Goal: Information Seeking & Learning: Learn about a topic

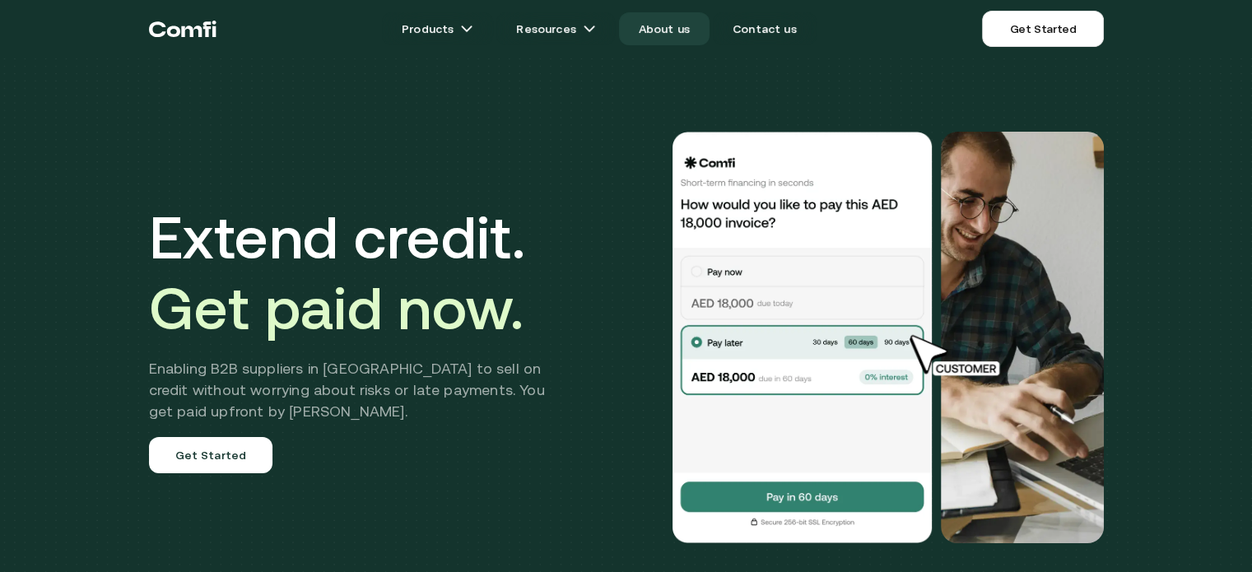
click at [654, 31] on link "About us" at bounding box center [664, 28] width 91 height 33
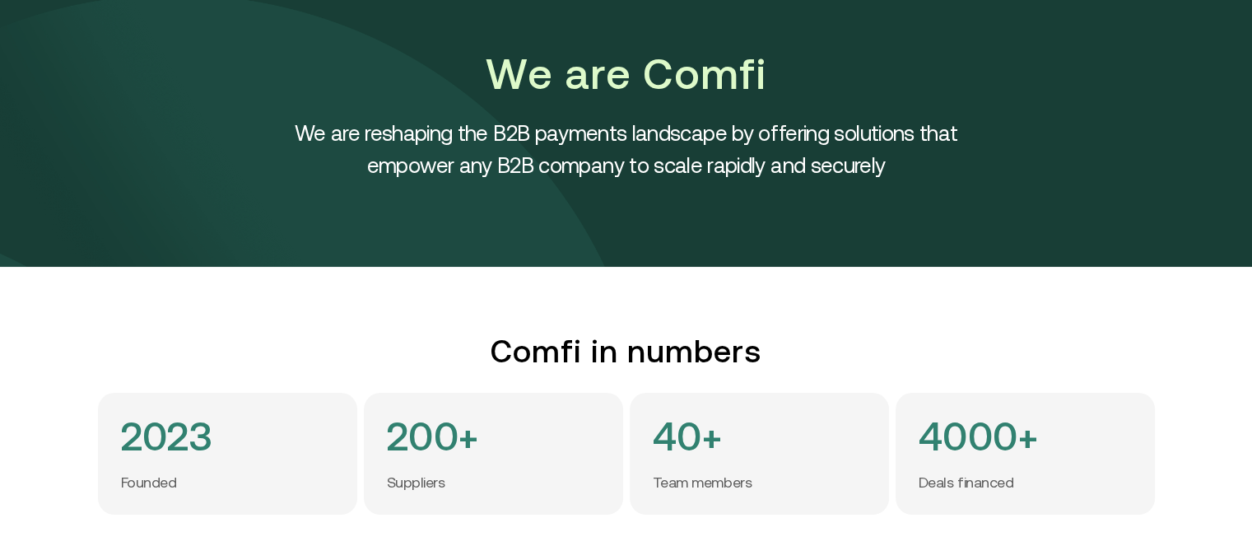
scroll to position [82, 0]
click at [599, 140] on h4 "We are reshaping the B2B payments landscape by offering solutions that empower …" at bounding box center [626, 149] width 741 height 64
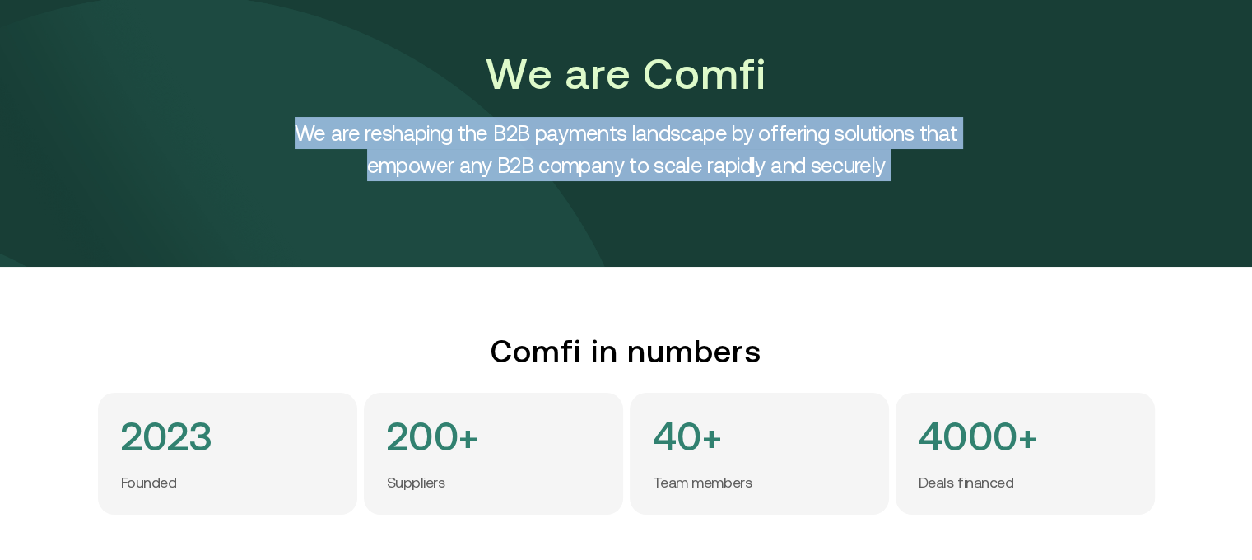
click at [599, 140] on h4 "We are reshaping the B2B payments landscape by offering solutions that empower …" at bounding box center [626, 149] width 741 height 64
copy h4 "We are reshaping the B2B payments landscape by offering solutions that empower …"
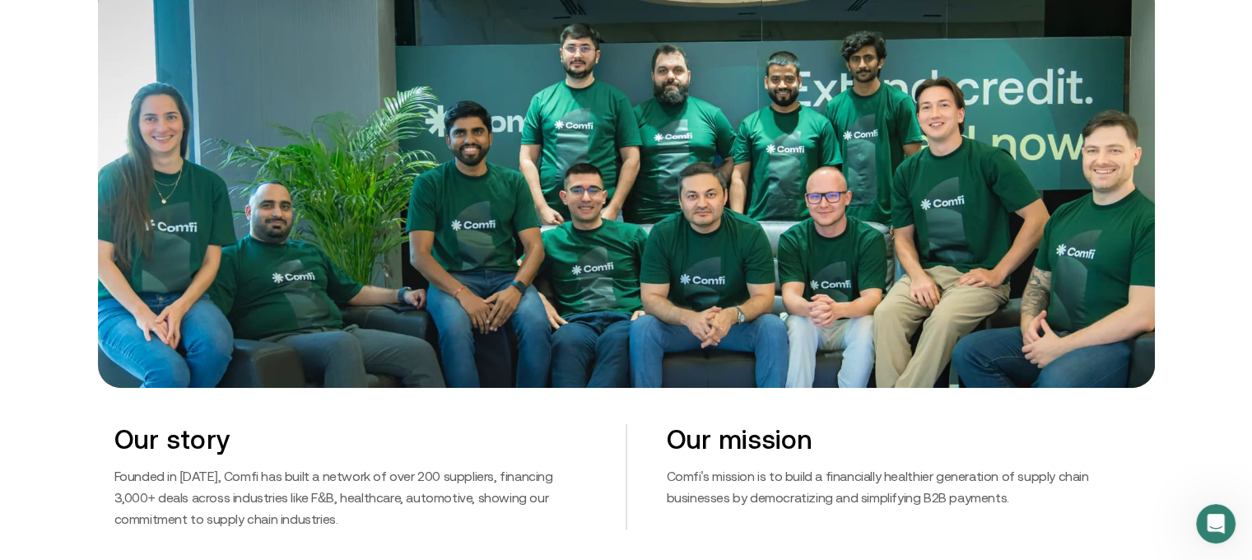
scroll to position [659, 0]
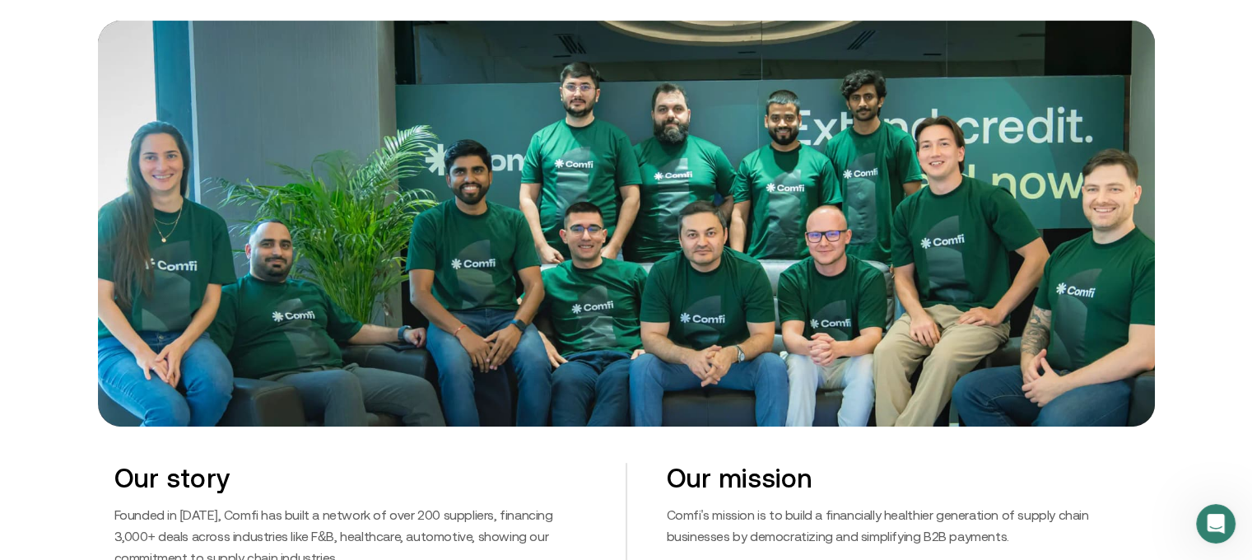
click at [646, 197] on img at bounding box center [626, 223] width 1057 height 405
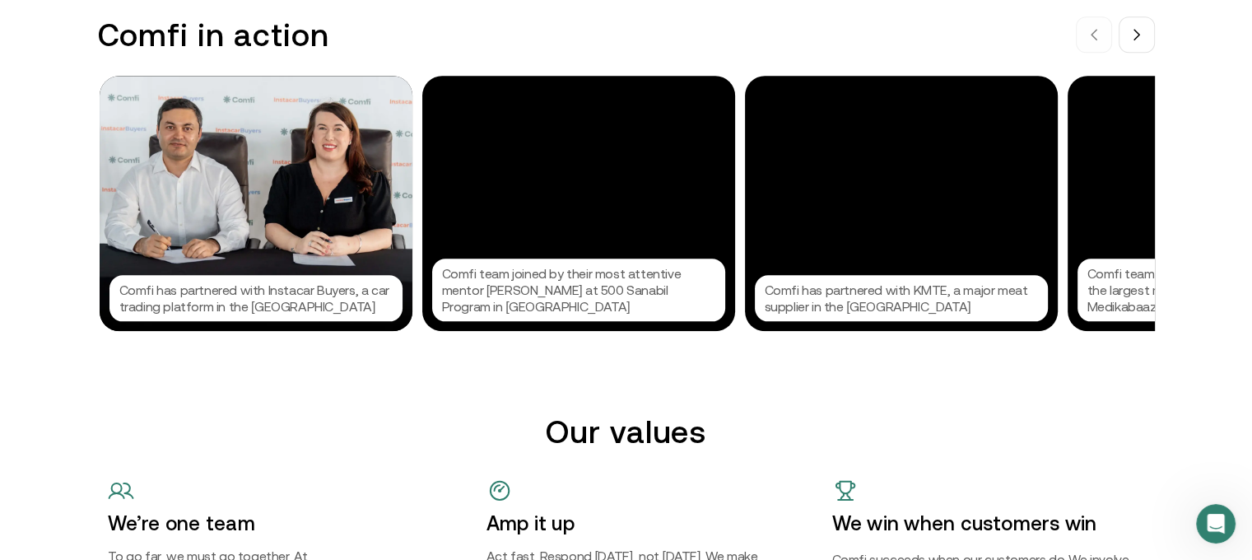
scroll to position [1729, 0]
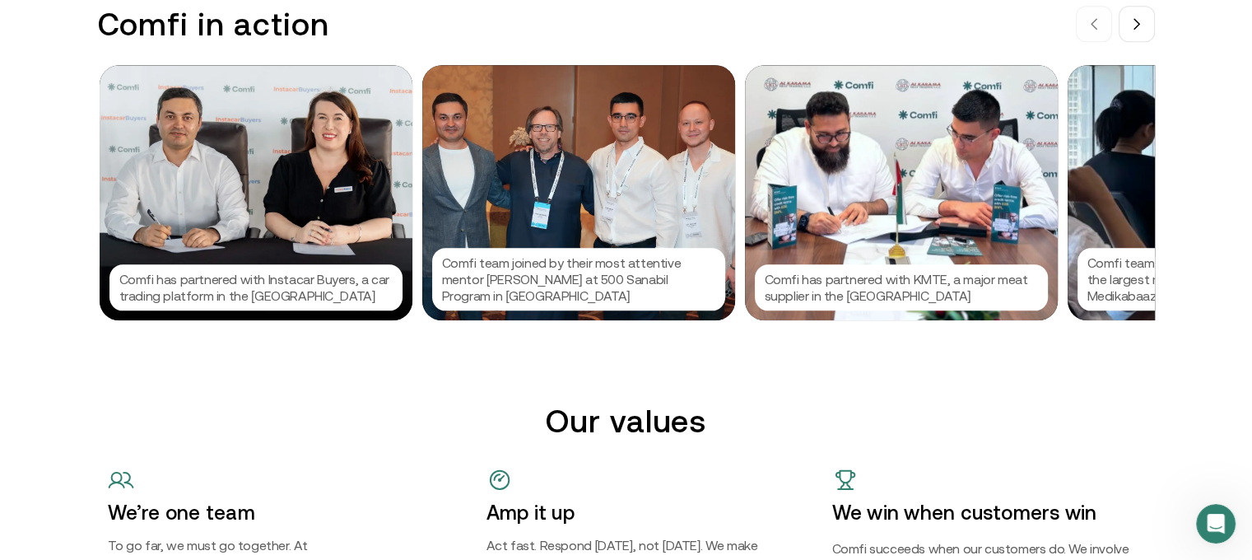
click at [1149, 179] on div "Comfi team introducing the platform to one of the largest medical supplies comp…" at bounding box center [1224, 192] width 313 height 255
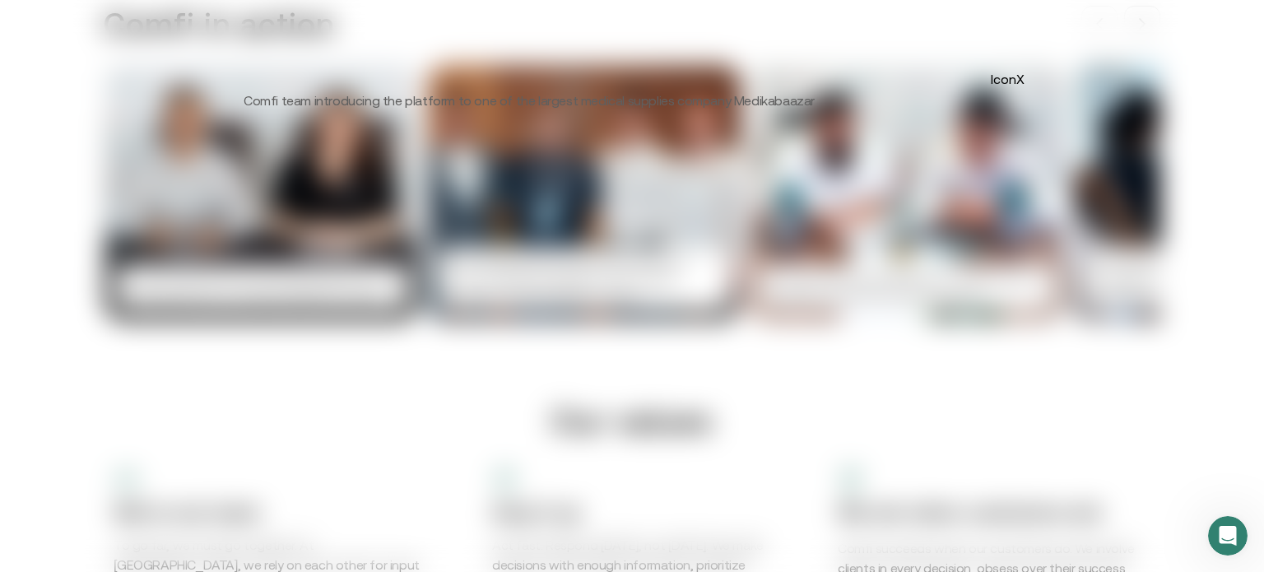
click at [1018, 81] on button "IconX" at bounding box center [1007, 79] width 26 height 26
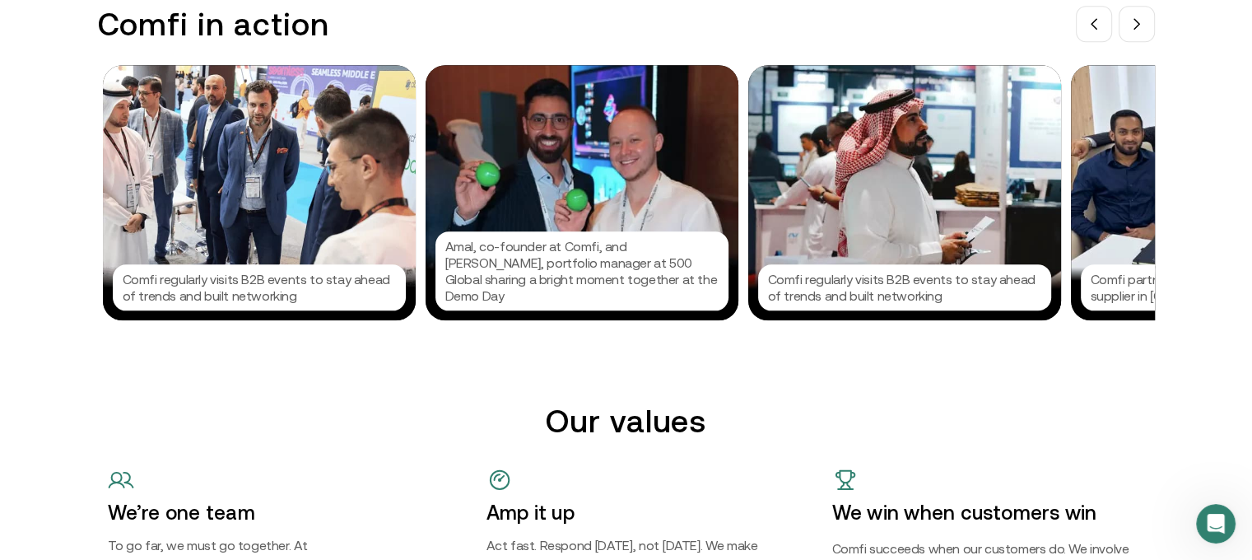
scroll to position [0, 1291]
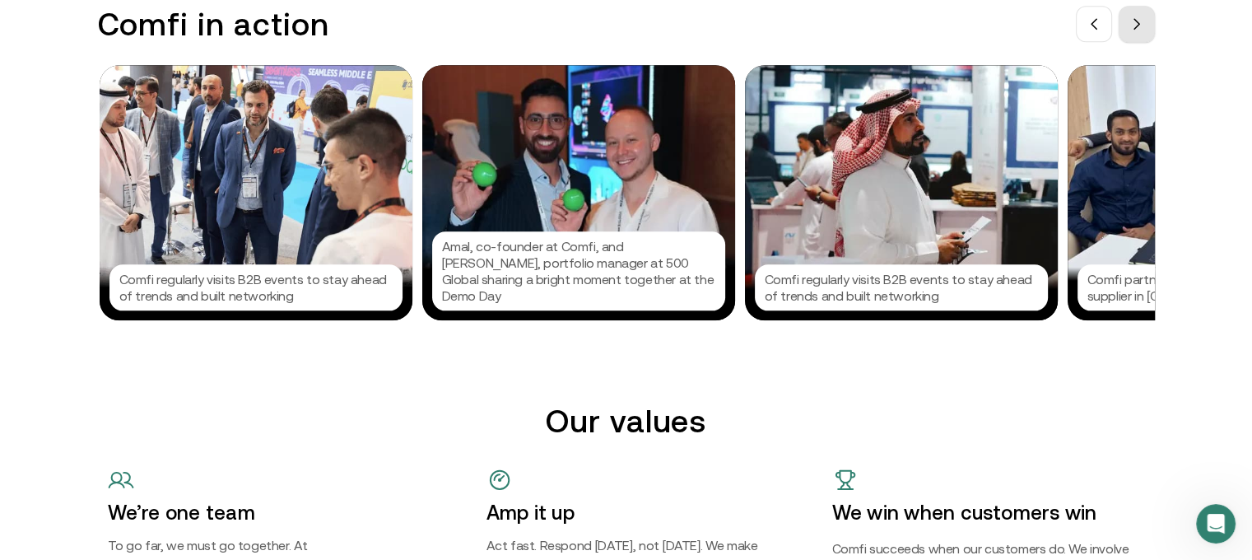
click at [1139, 30] on button at bounding box center [1137, 24] width 36 height 36
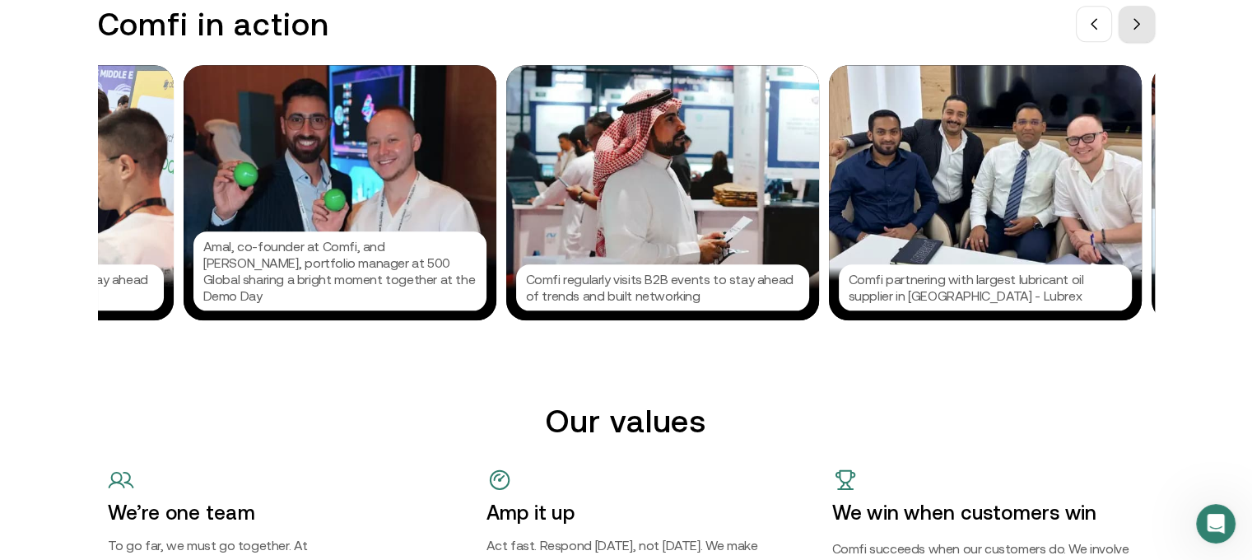
scroll to position [0, 1538]
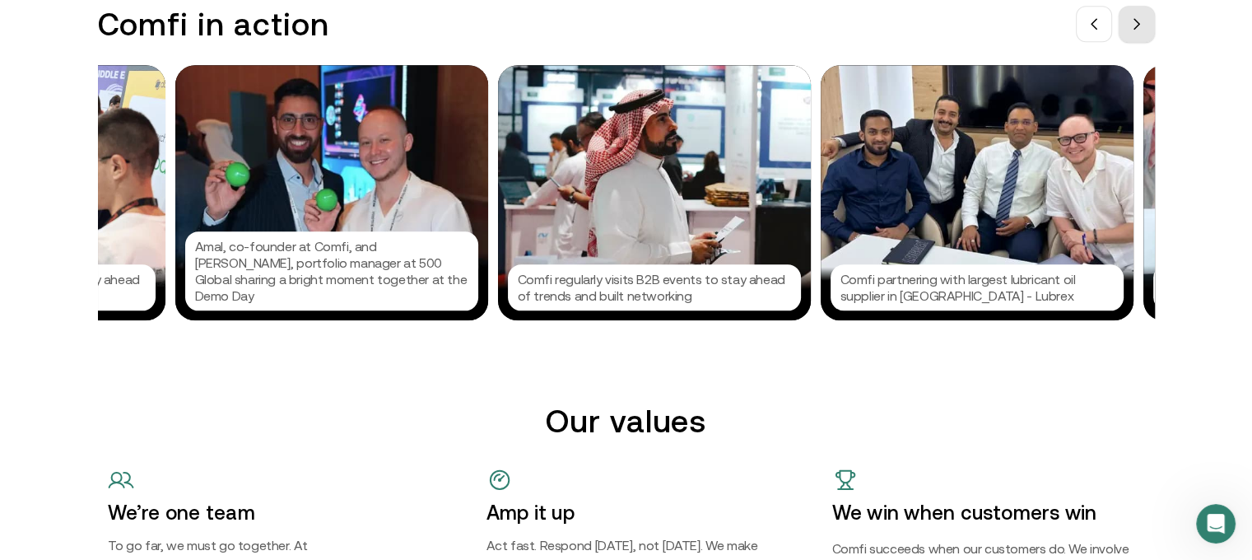
click at [1139, 30] on button at bounding box center [1137, 24] width 36 height 36
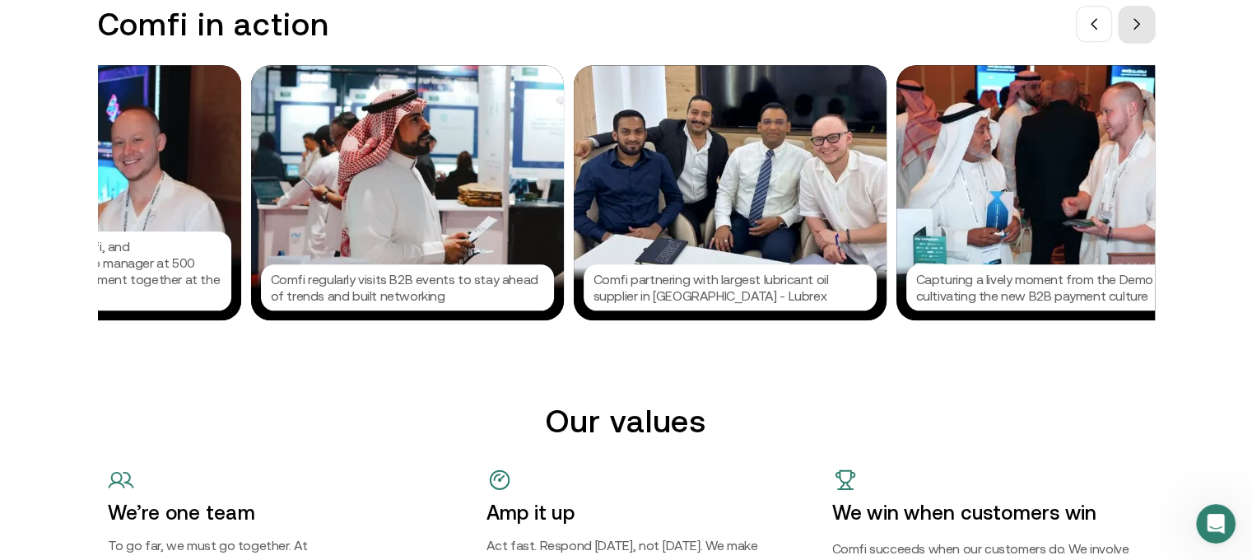
click at [1139, 30] on button at bounding box center [1137, 24] width 36 height 36
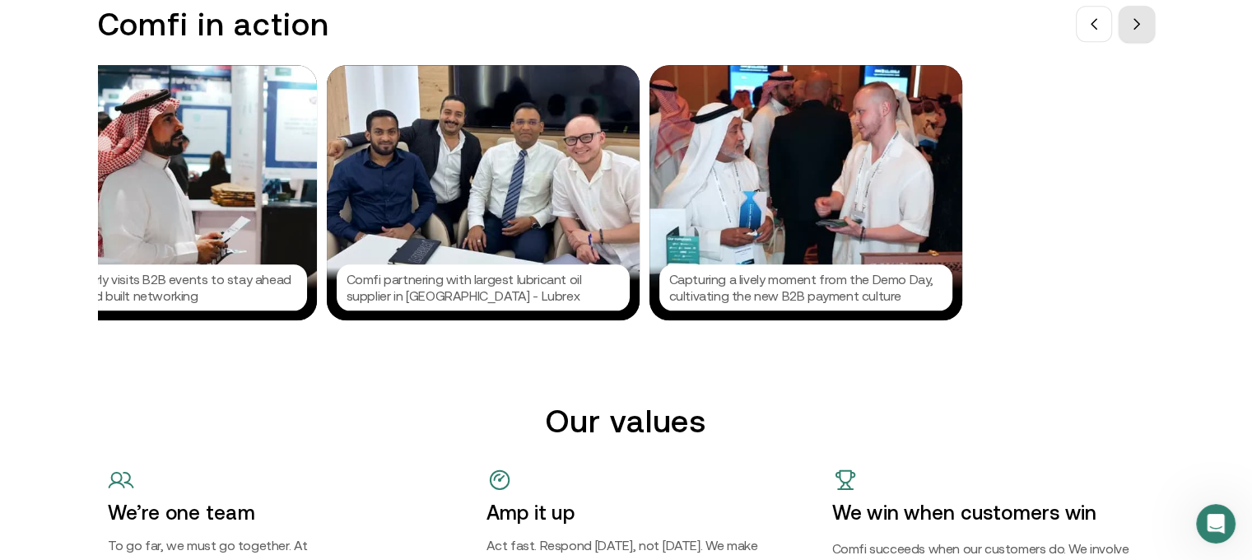
click at [1139, 30] on button at bounding box center [1137, 24] width 36 height 36
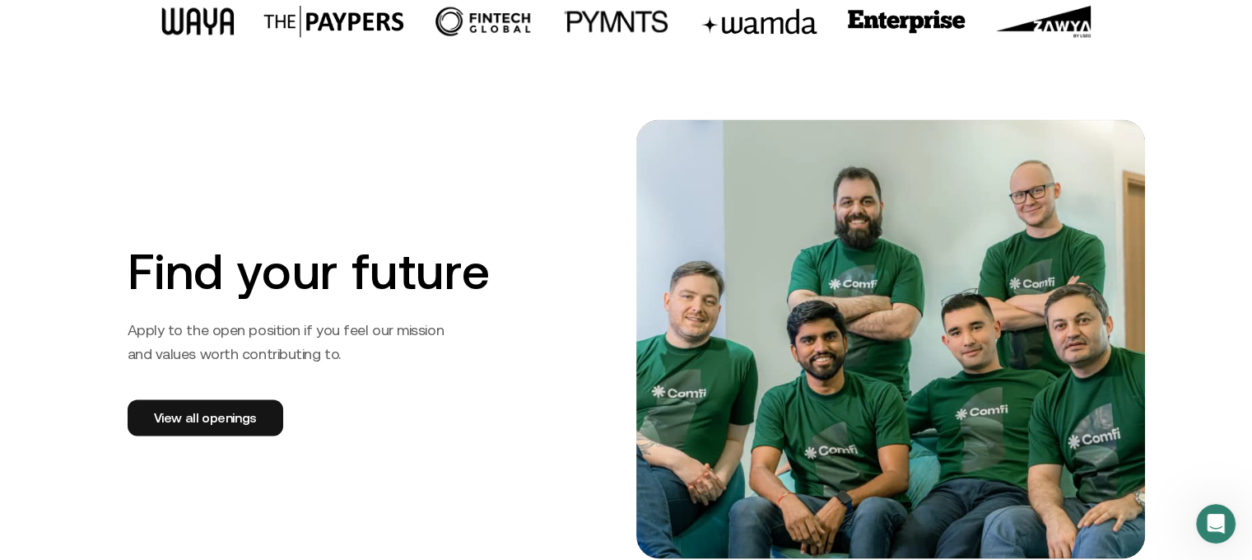
scroll to position [2552, 0]
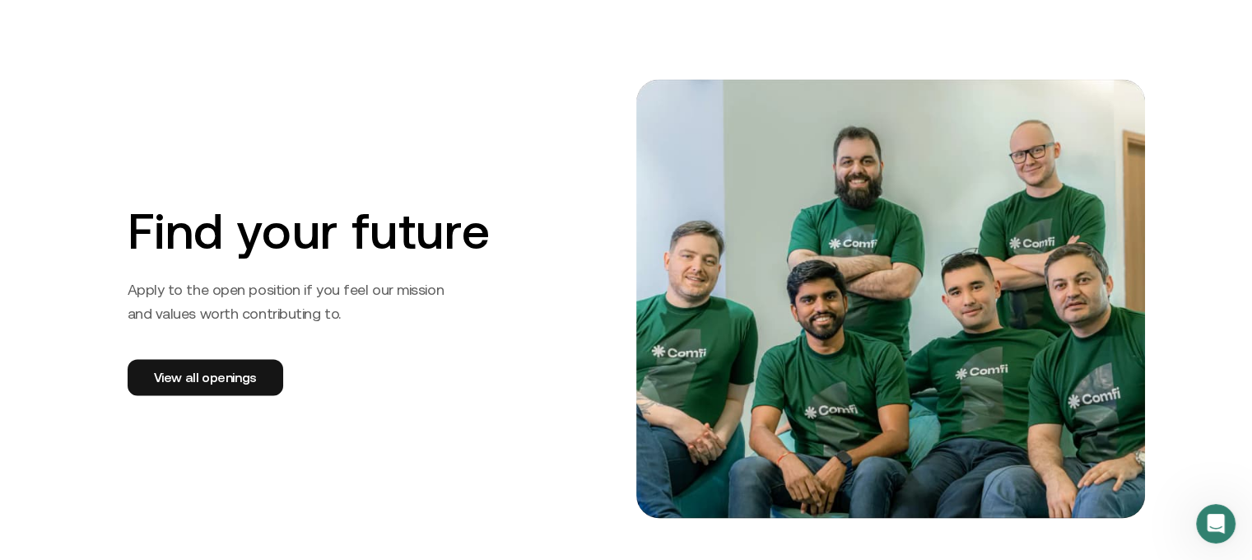
click at [841, 274] on img at bounding box center [890, 298] width 509 height 439
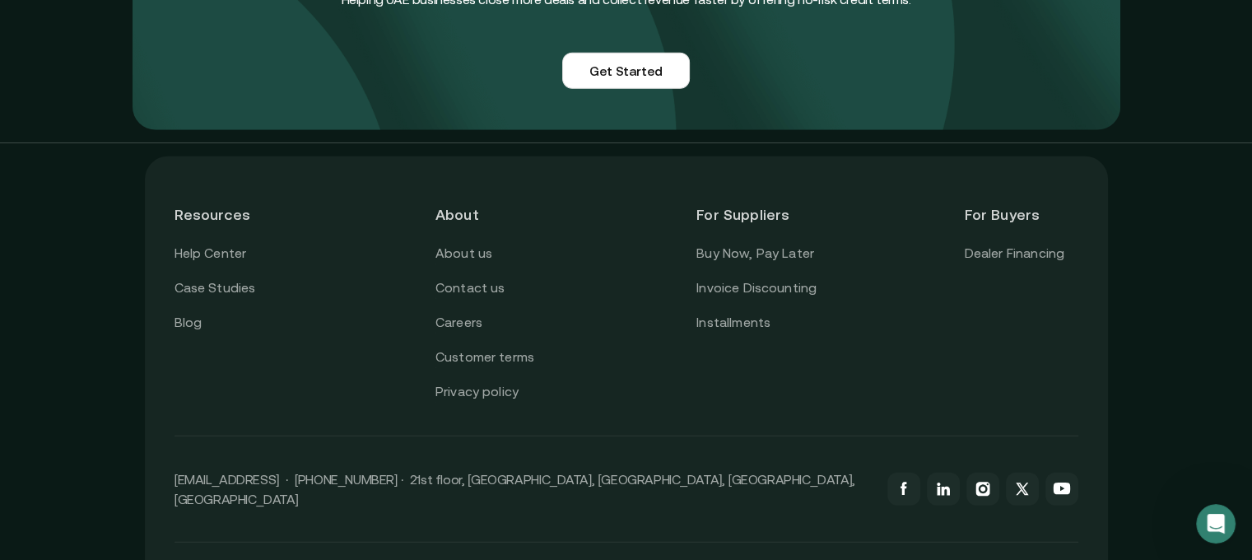
scroll to position [4194, 0]
